Goal: Check status: Check status

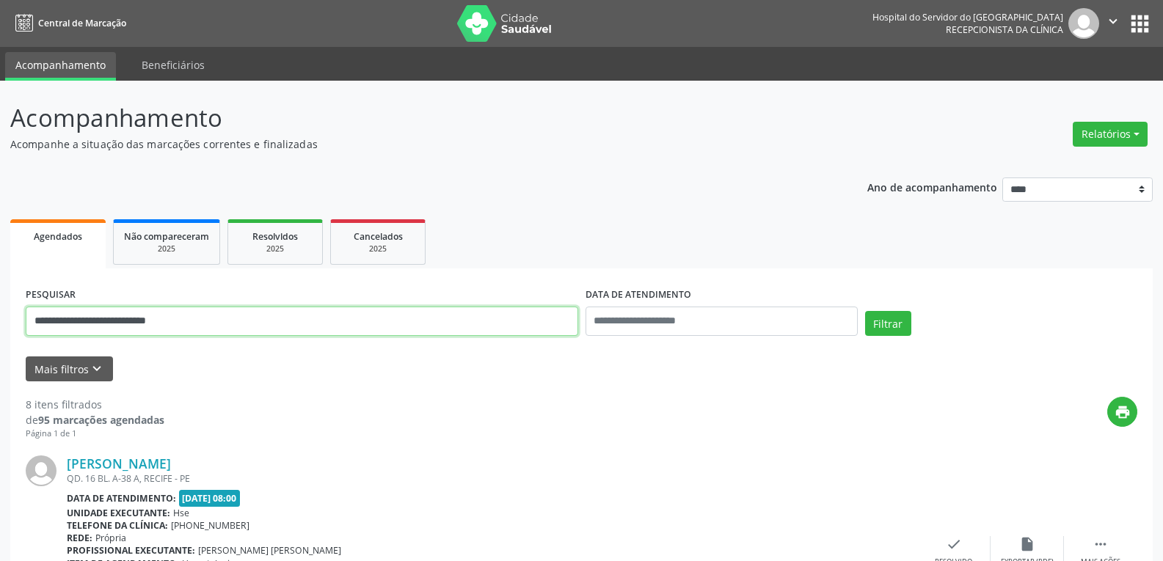
drag, startPoint x: 200, startPoint y: 314, endPoint x: 0, endPoint y: 311, distance: 200.4
click at [865, 311] on button "Filtrar" at bounding box center [888, 323] width 46 height 25
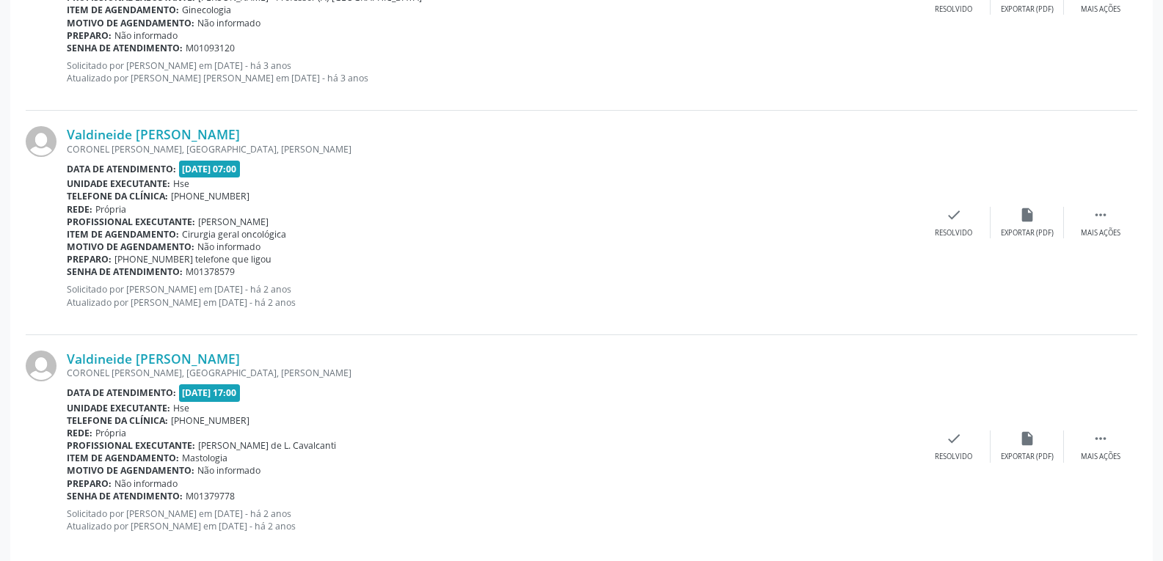
scroll to position [1025, 0]
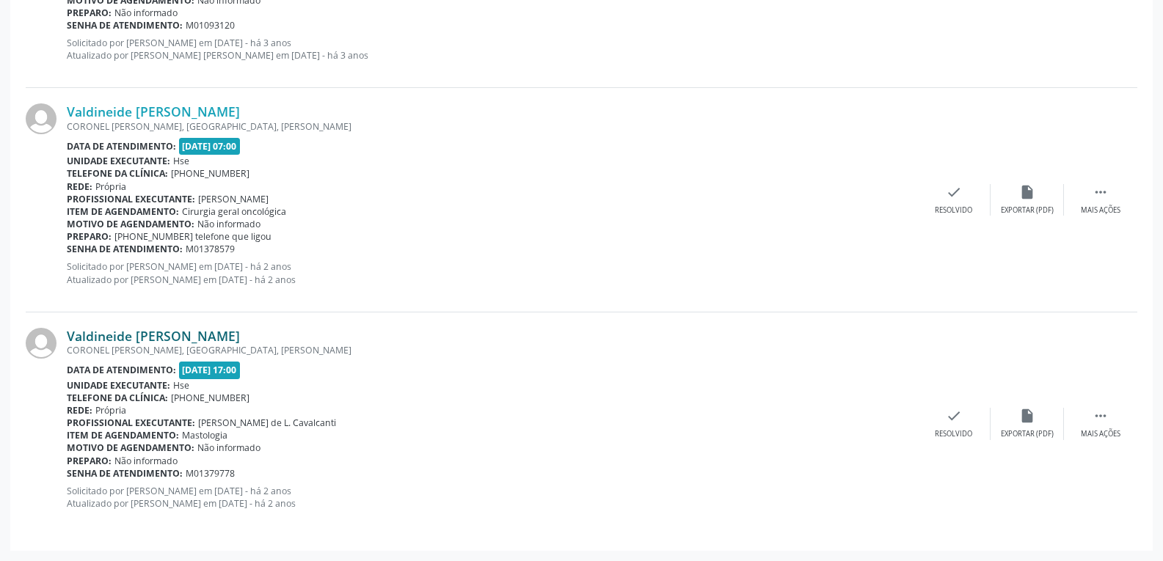
click at [170, 339] on link "Valdineide [PERSON_NAME]" at bounding box center [153, 336] width 173 height 16
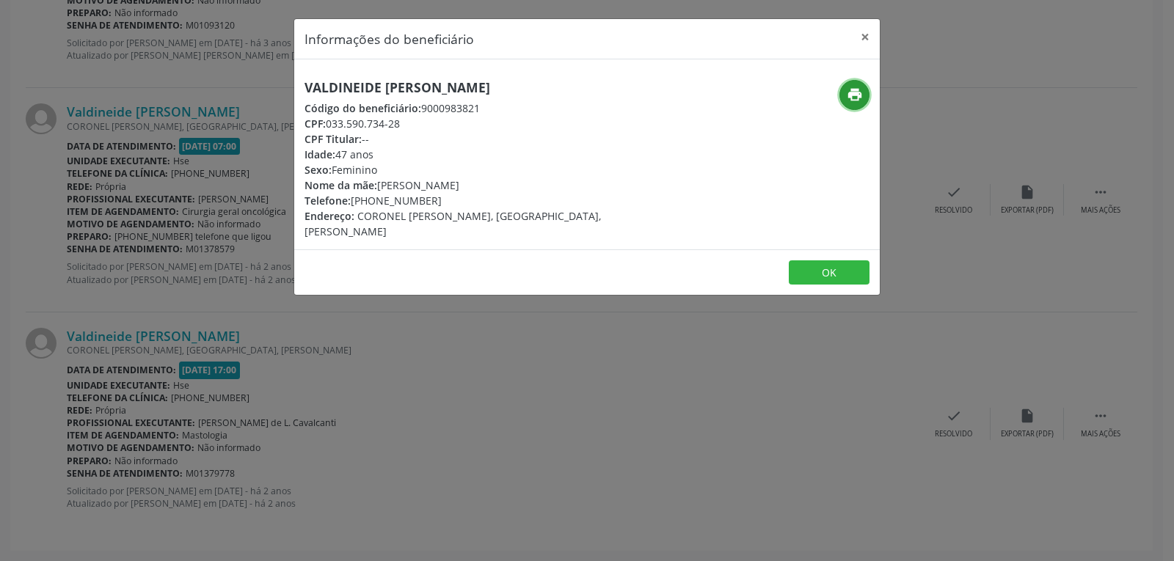
click at [862, 98] on icon "print" at bounding box center [855, 95] width 16 height 16
click at [869, 34] on button "×" at bounding box center [865, 37] width 29 height 36
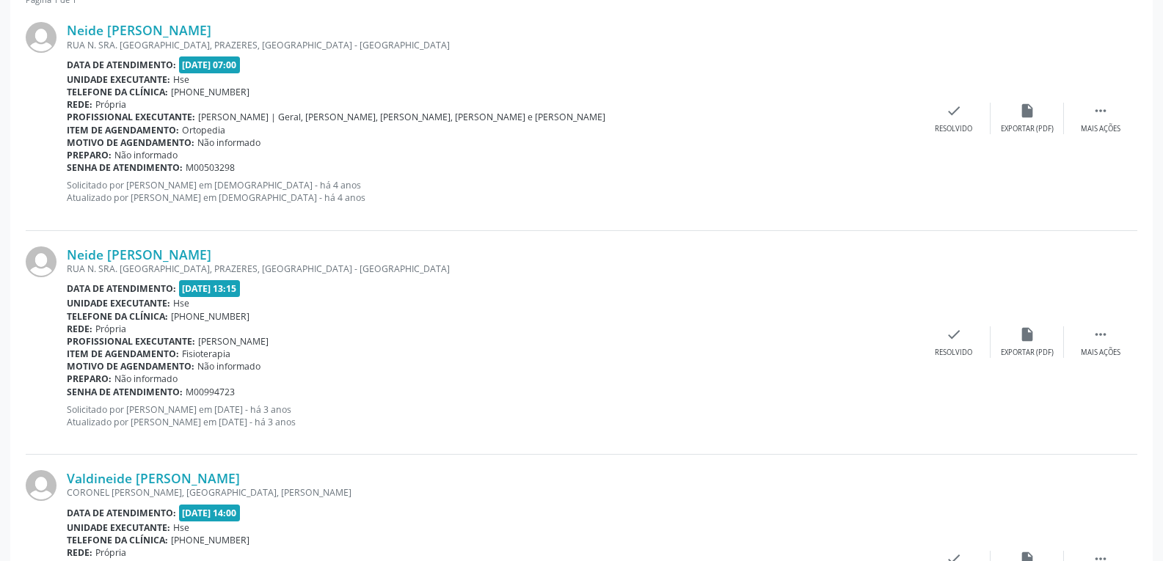
scroll to position [364, 0]
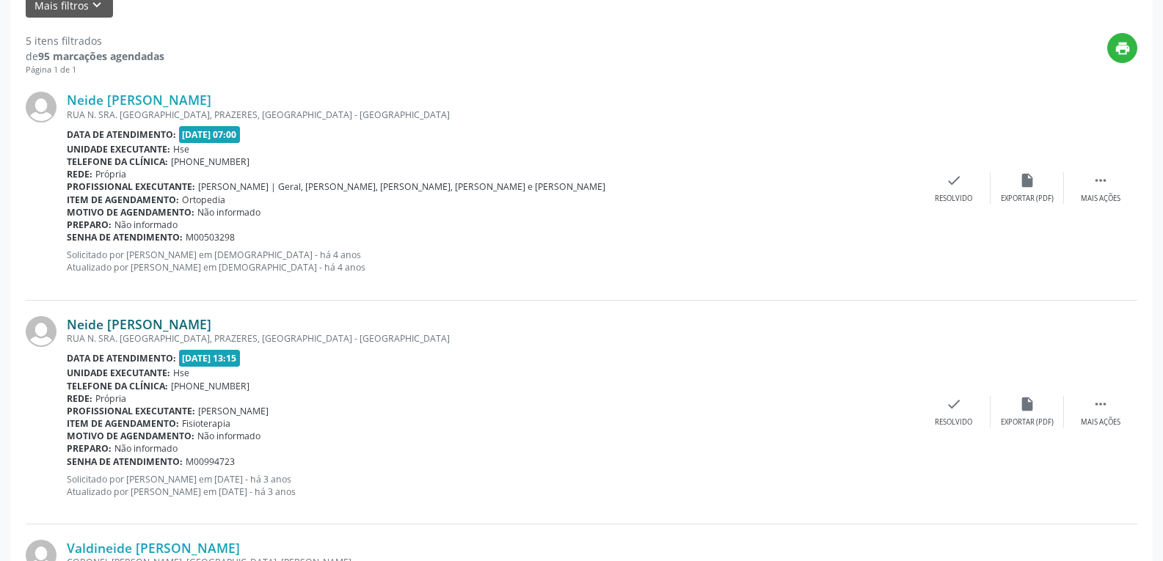
click at [134, 324] on link "Neide [PERSON_NAME]" at bounding box center [139, 324] width 145 height 16
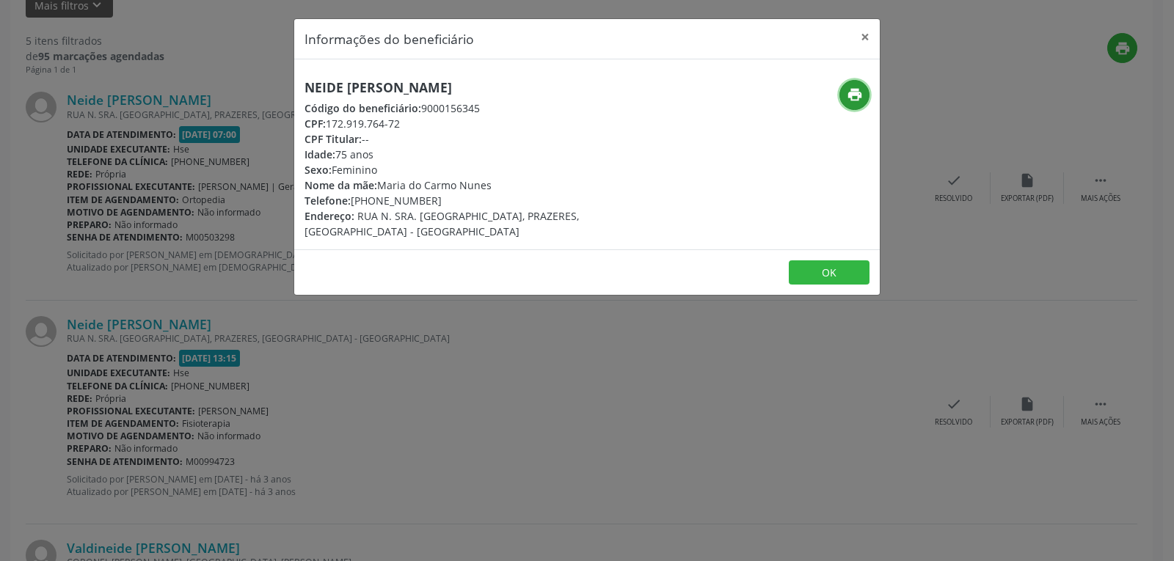
click at [854, 92] on icon "print" at bounding box center [855, 95] width 16 height 16
drag, startPoint x: 329, startPoint y: 121, endPoint x: 423, endPoint y: 121, distance: 93.9
click at [423, 121] on div "CPF: 172.919.764-72" at bounding box center [490, 123] width 370 height 15
copy div "172.919.764-72"
drag, startPoint x: 374, startPoint y: 201, endPoint x: 446, endPoint y: 200, distance: 71.2
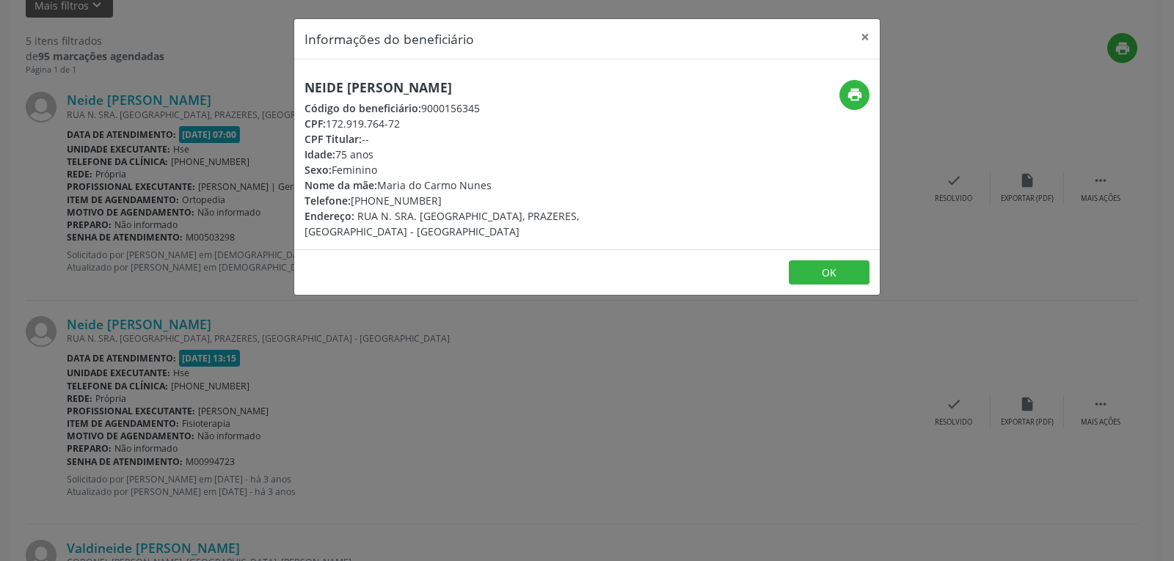
click at [446, 200] on div "Telefone: [PHONE_NUMBER]" at bounding box center [490, 200] width 370 height 15
copy div "98878-3038"
click at [868, 37] on button "×" at bounding box center [865, 37] width 29 height 36
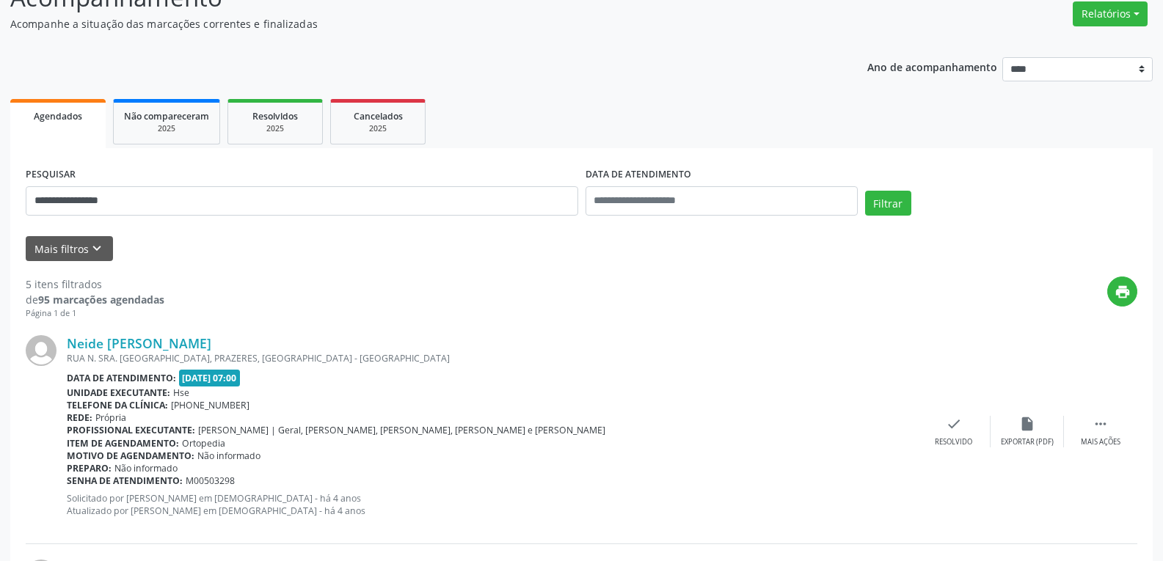
scroll to position [0, 0]
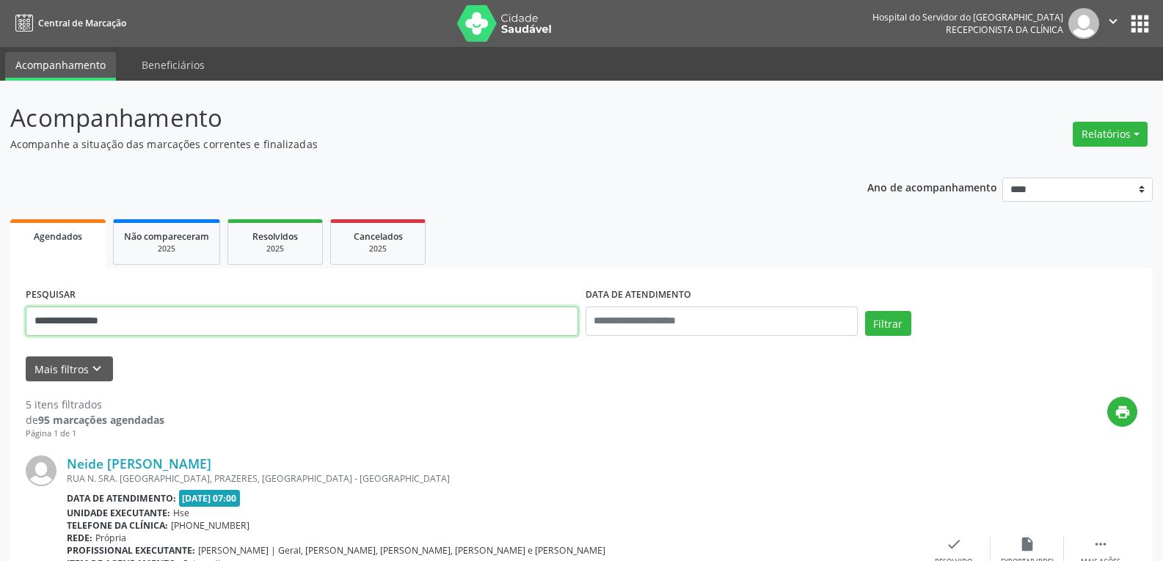
drag, startPoint x: 177, startPoint y: 324, endPoint x: 0, endPoint y: 307, distance: 177.8
paste input "*******"
type input "**********"
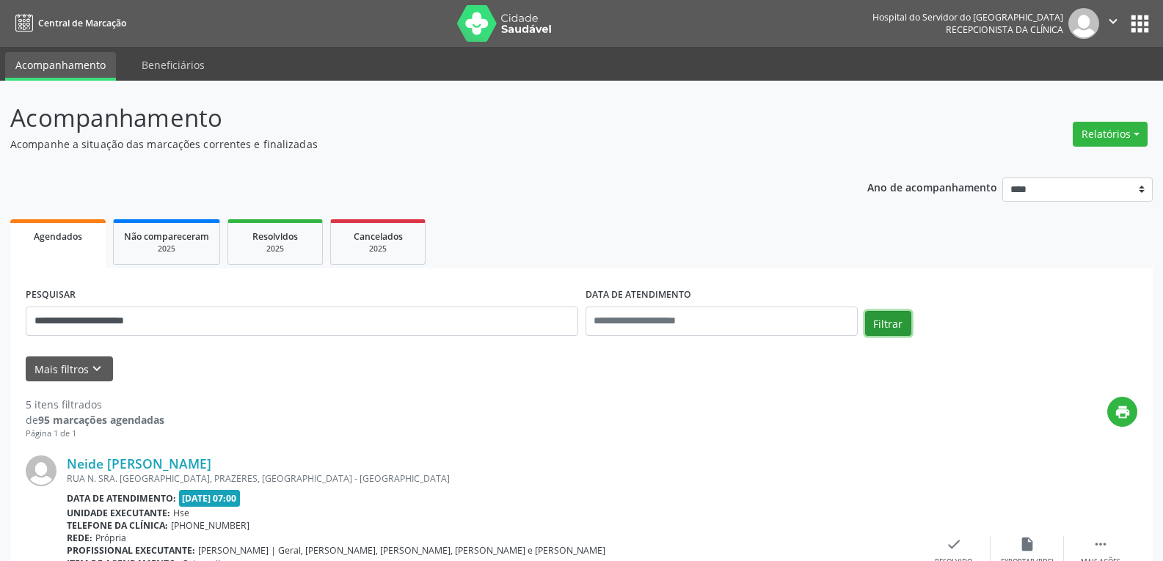
click at [876, 321] on button "Filtrar" at bounding box center [888, 323] width 46 height 25
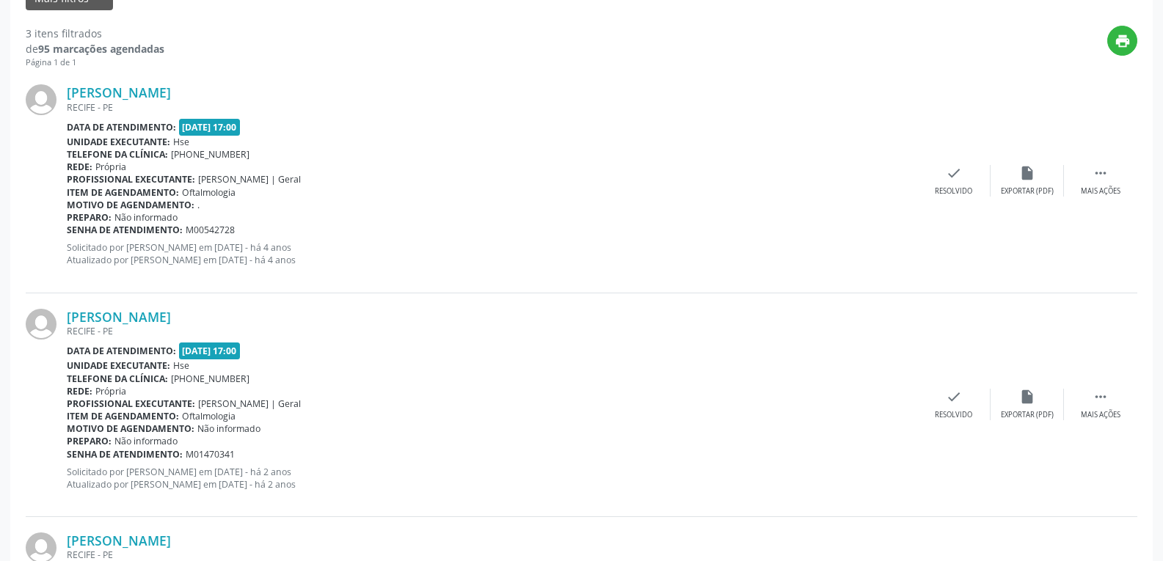
scroll to position [576, 0]
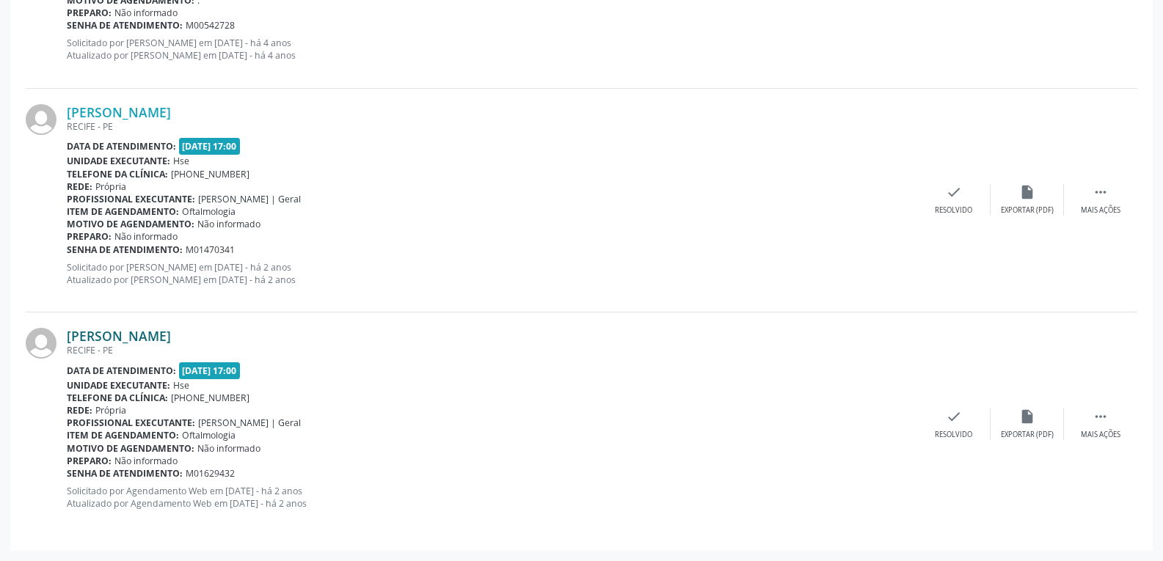
click at [126, 335] on link "[PERSON_NAME]" at bounding box center [119, 336] width 104 height 16
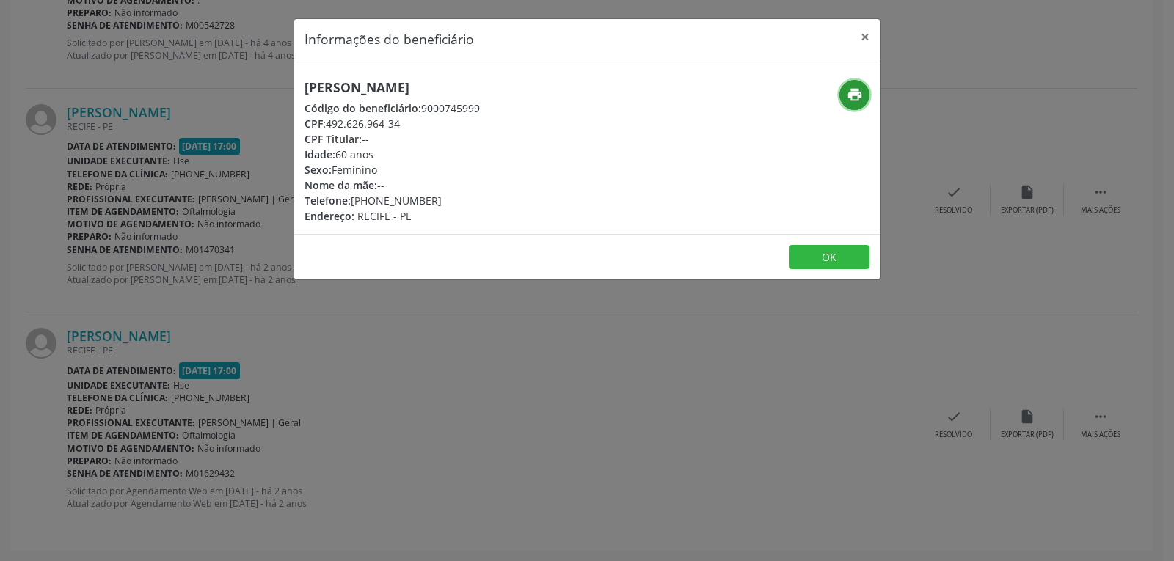
click at [849, 92] on icon "print" at bounding box center [855, 95] width 16 height 16
click at [866, 33] on button "×" at bounding box center [865, 37] width 29 height 36
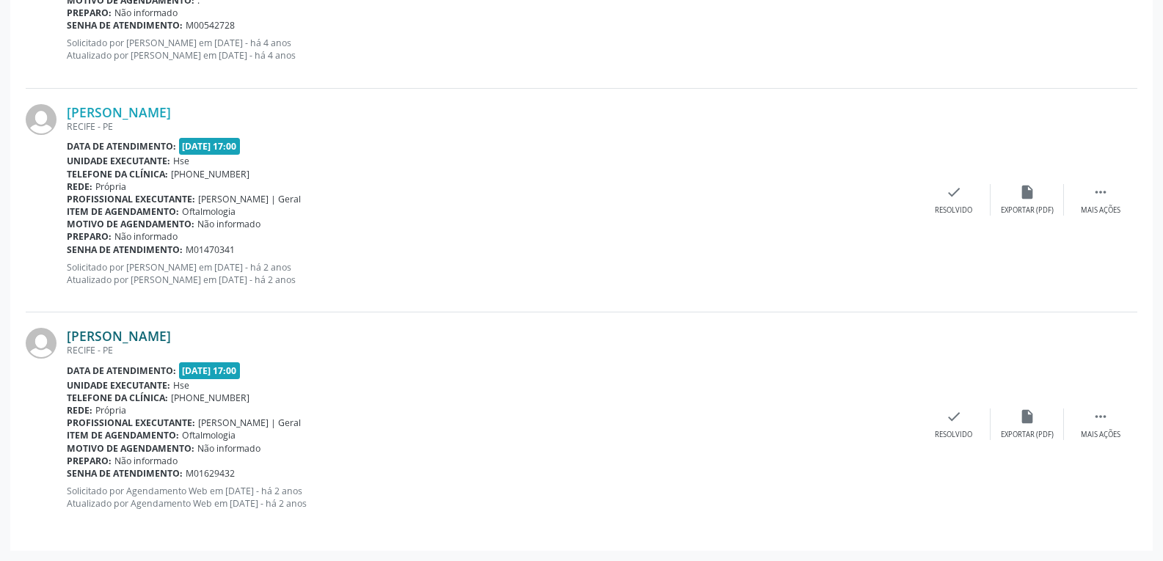
click at [130, 342] on link "[PERSON_NAME]" at bounding box center [119, 336] width 104 height 16
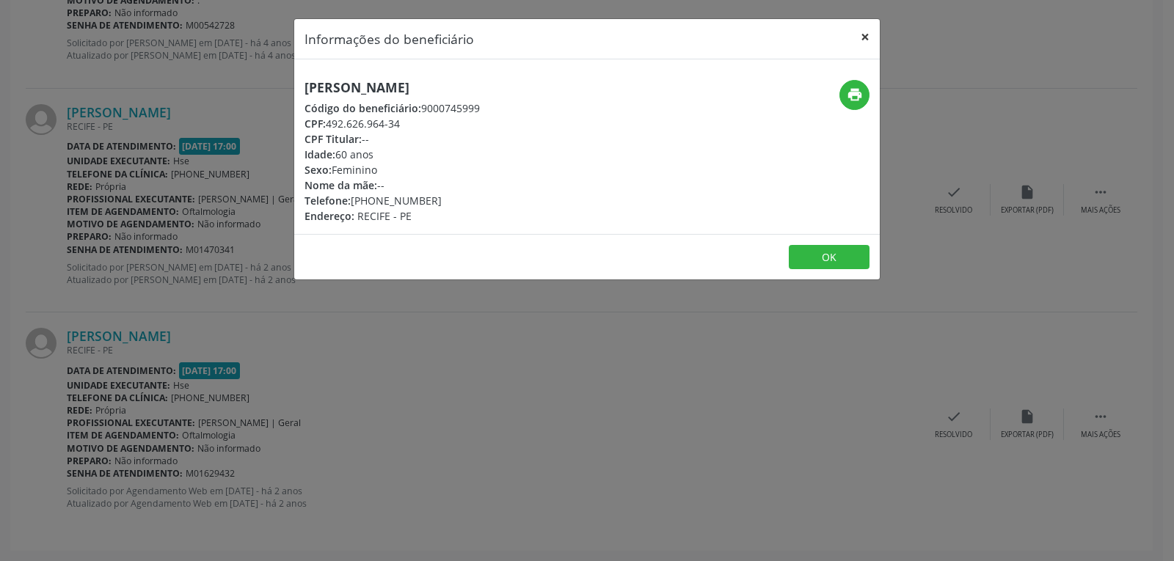
click at [867, 32] on button "×" at bounding box center [865, 37] width 29 height 36
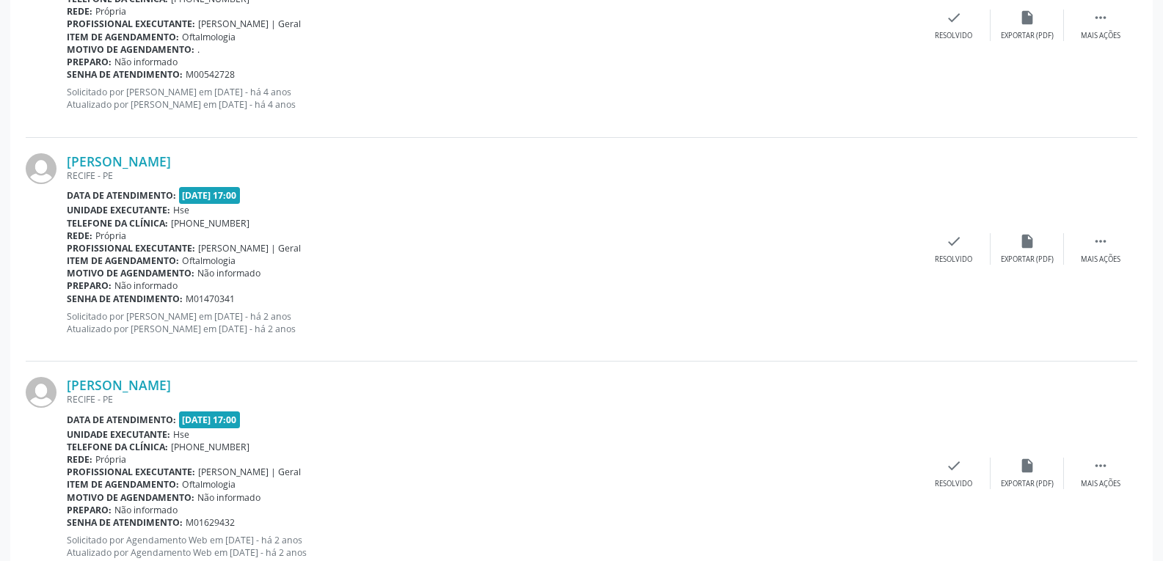
scroll to position [503, 0]
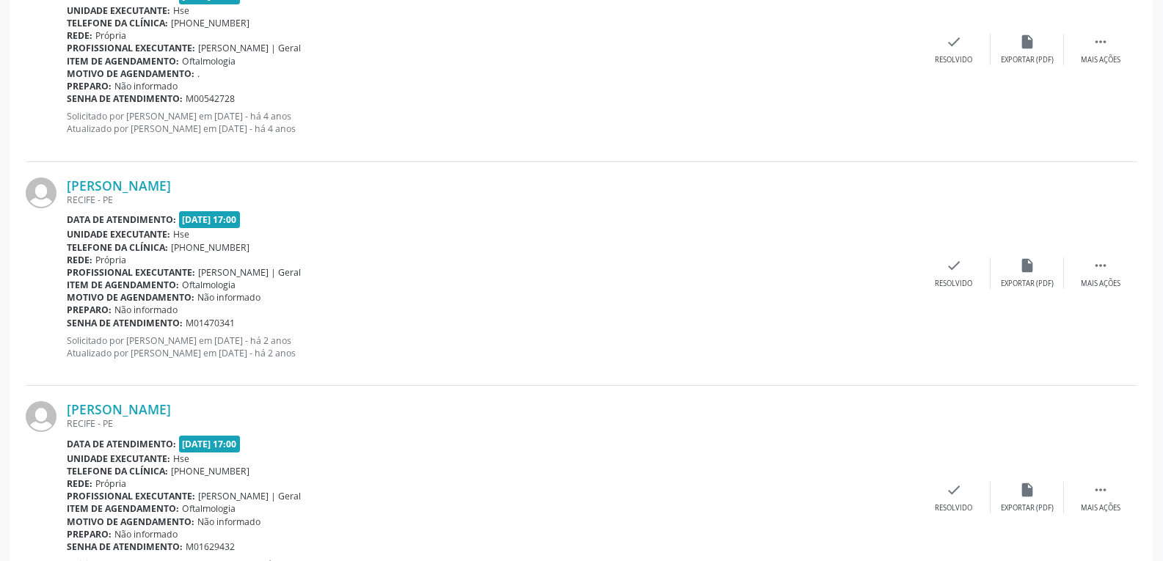
click at [749, 260] on div "Rede: [GEOGRAPHIC_DATA]" at bounding box center [492, 260] width 851 height 12
click at [766, 74] on div "Motivo de agendamento: ." at bounding box center [492, 74] width 851 height 12
